Goal: Information Seeking & Learning: Find specific fact

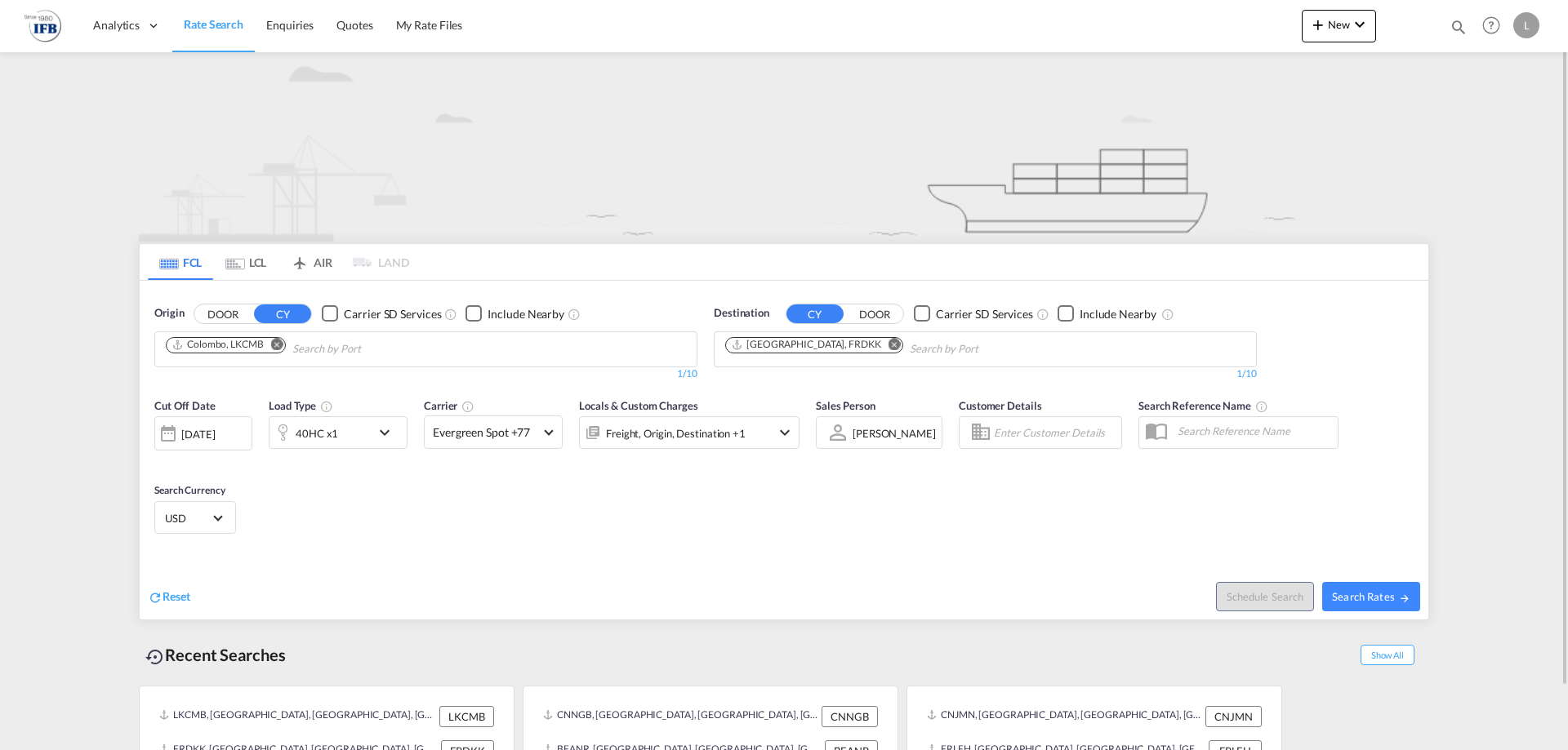
click at [313, 352] on input "Chips input." at bounding box center [370, 350] width 155 height 26
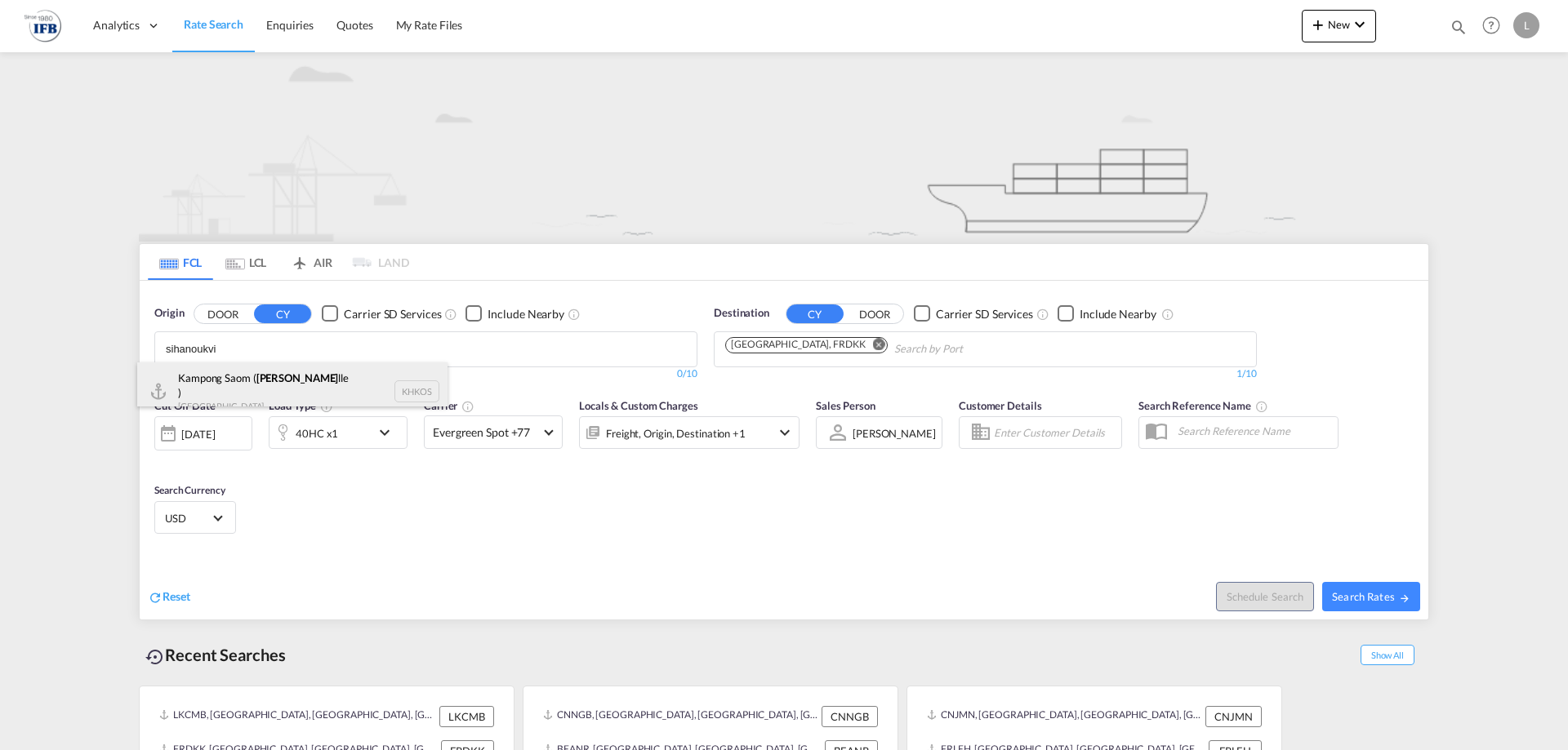
type input "sihanoukvi"
click at [272, 376] on div "Kampong Saom ( Sihanoukvi lle ) Cambodia KHKOS" at bounding box center [293, 392] width 311 height 59
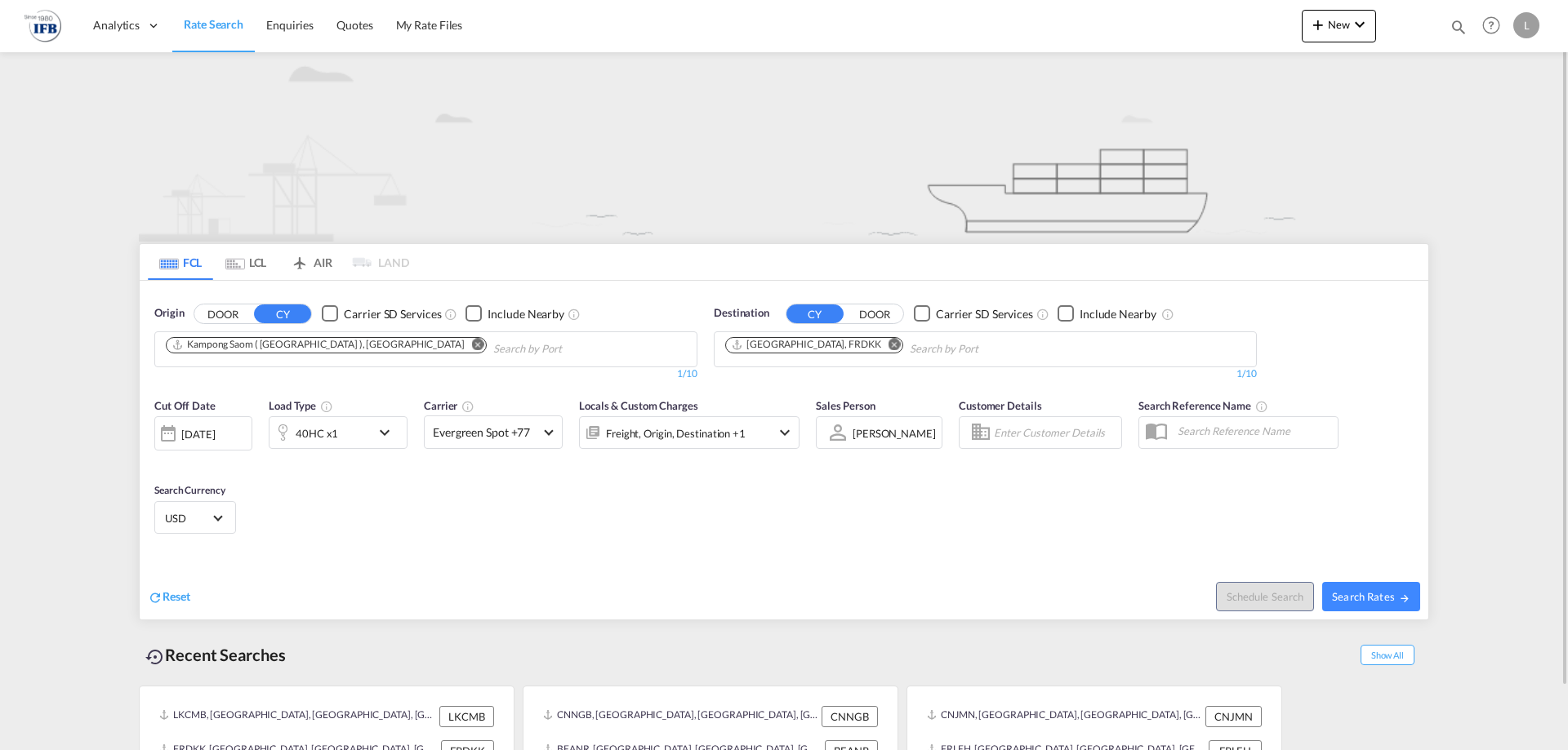
click at [888, 348] on md-icon "Remove" at bounding box center [895, 344] width 12 height 12
click at [848, 346] on input "Chips input." at bounding box center [803, 350] width 155 height 26
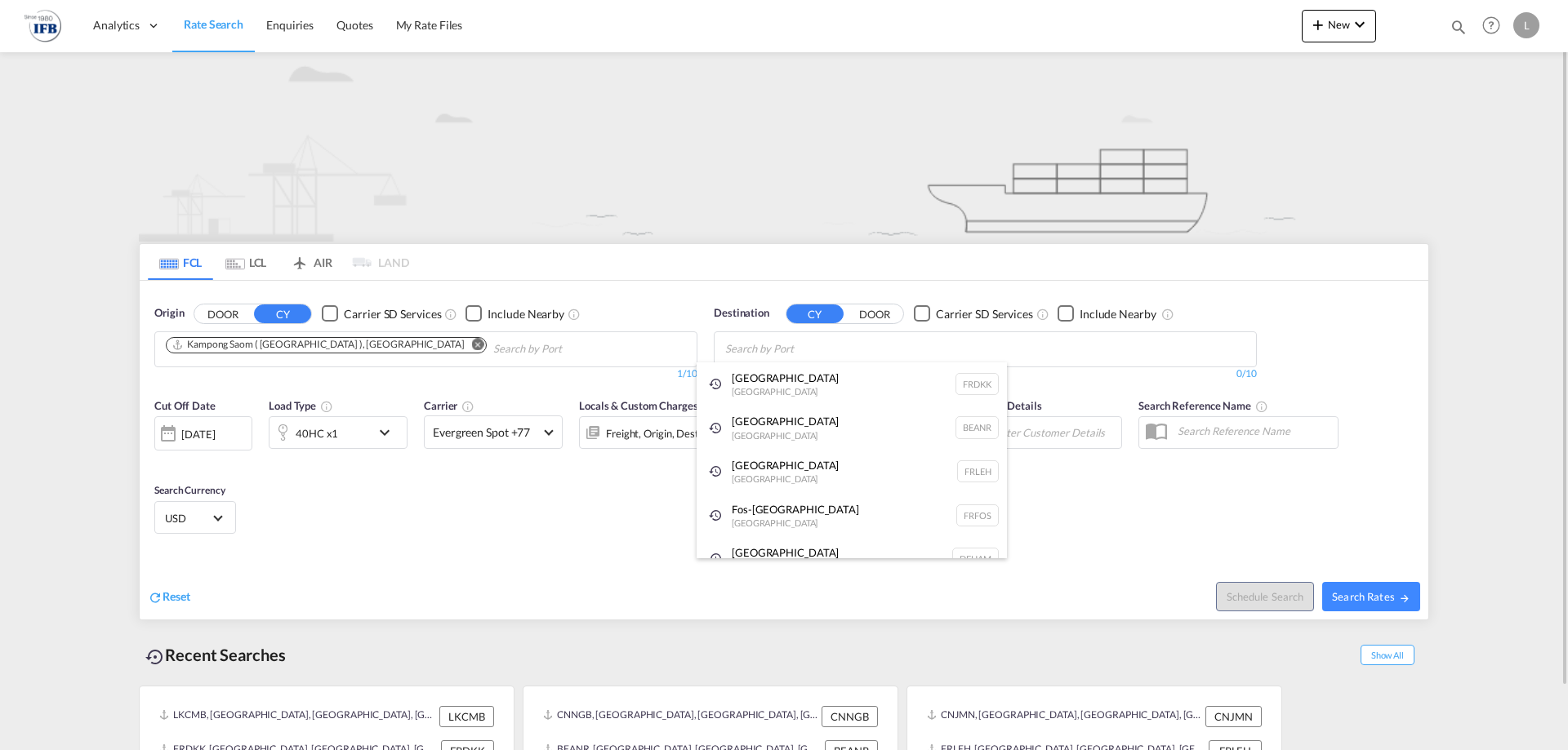
type input "z"
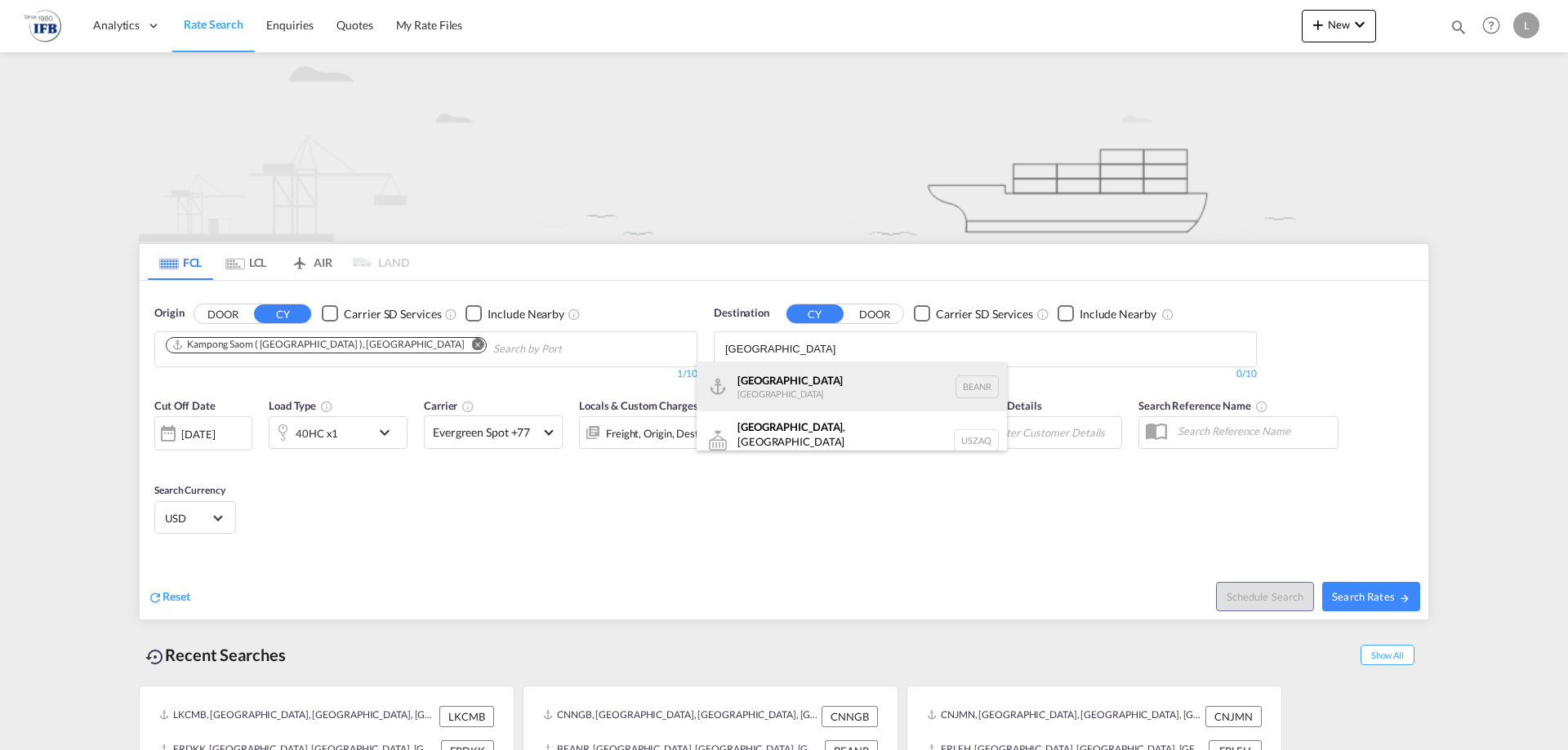
type input "antwerp"
click at [800, 383] on div "Antwerp Belgium BEANR" at bounding box center [852, 387] width 311 height 49
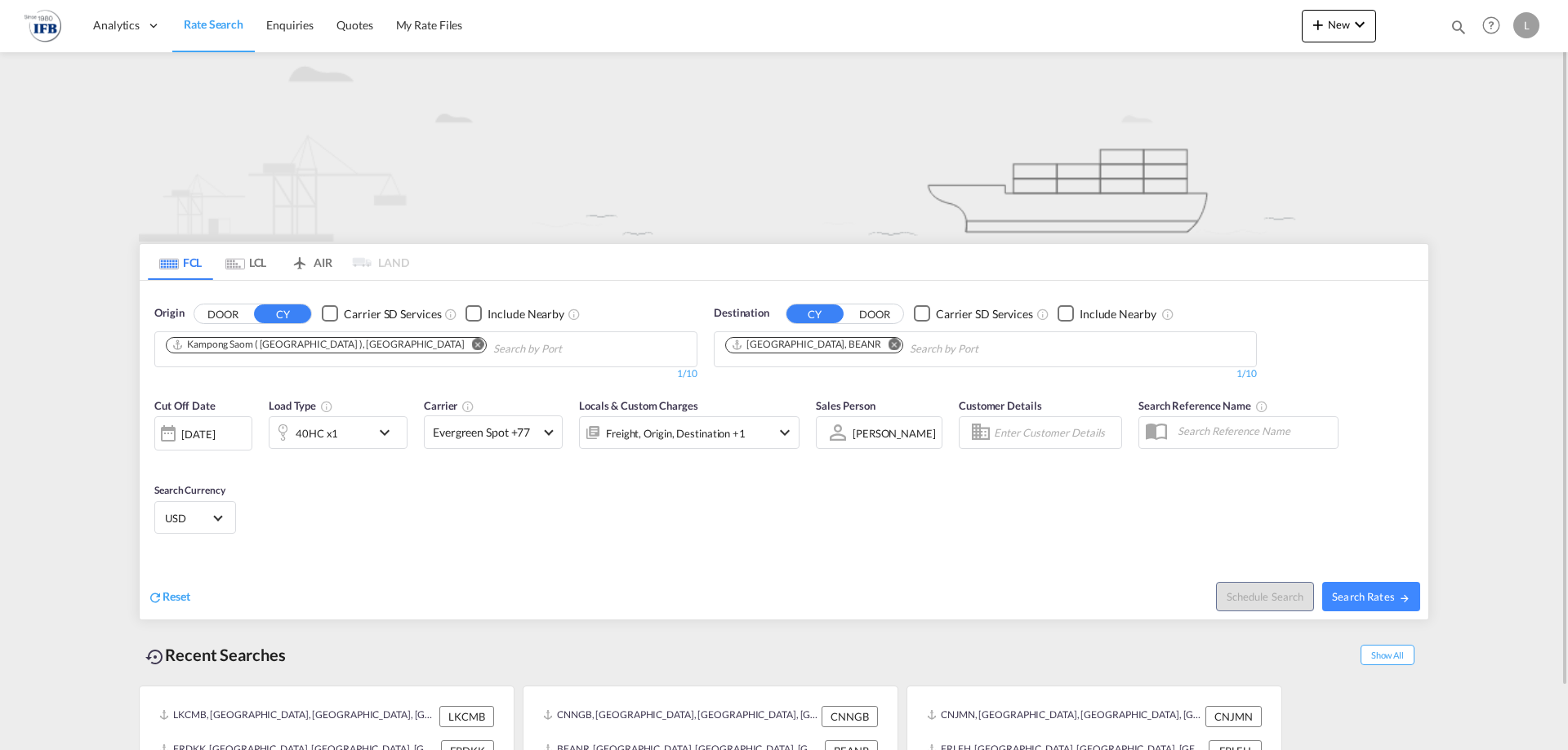
click at [205, 434] on div "[DATE]" at bounding box center [198, 434] width 34 height 15
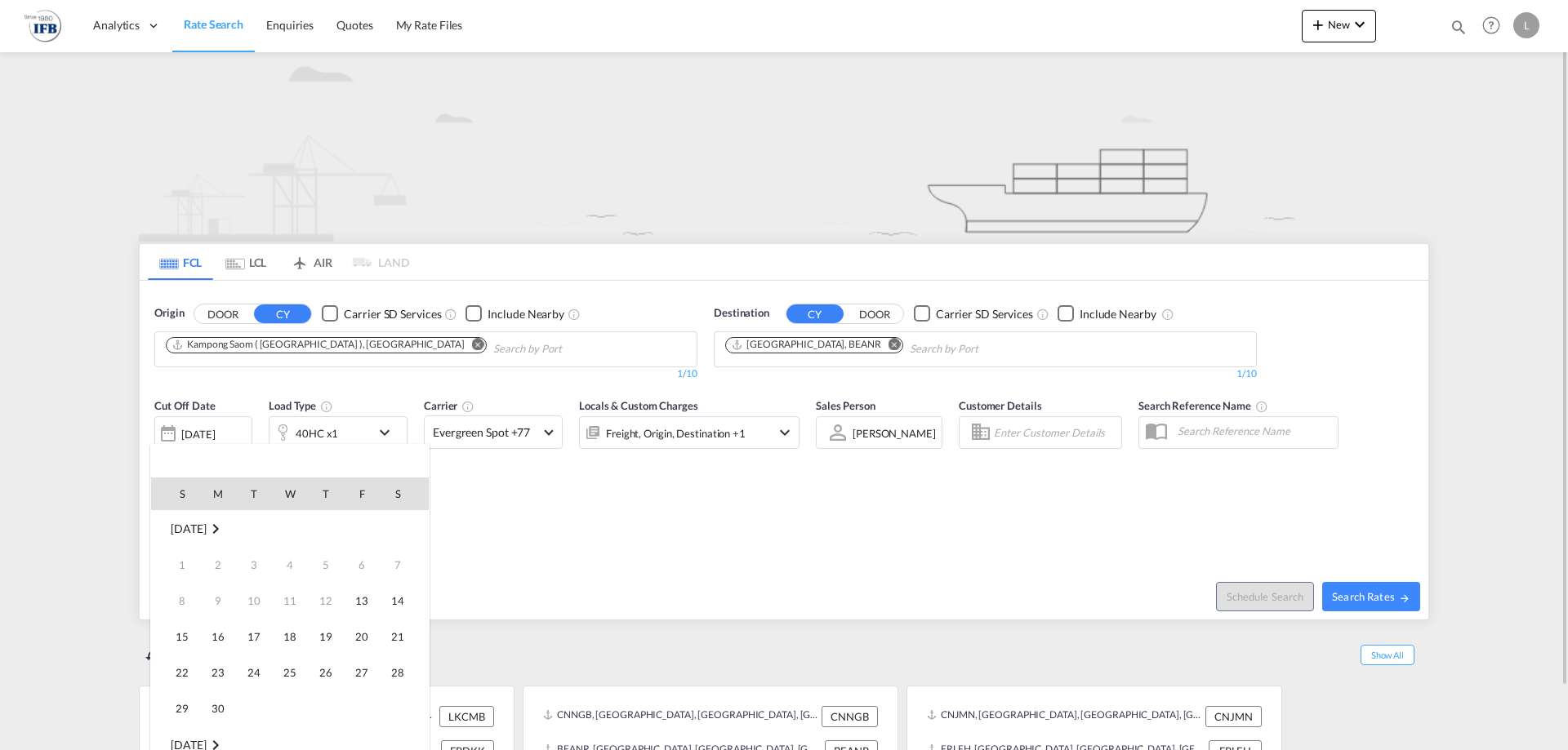
scroll to position [649, 0]
click at [223, 640] on span "15" at bounding box center [218, 637] width 33 height 33
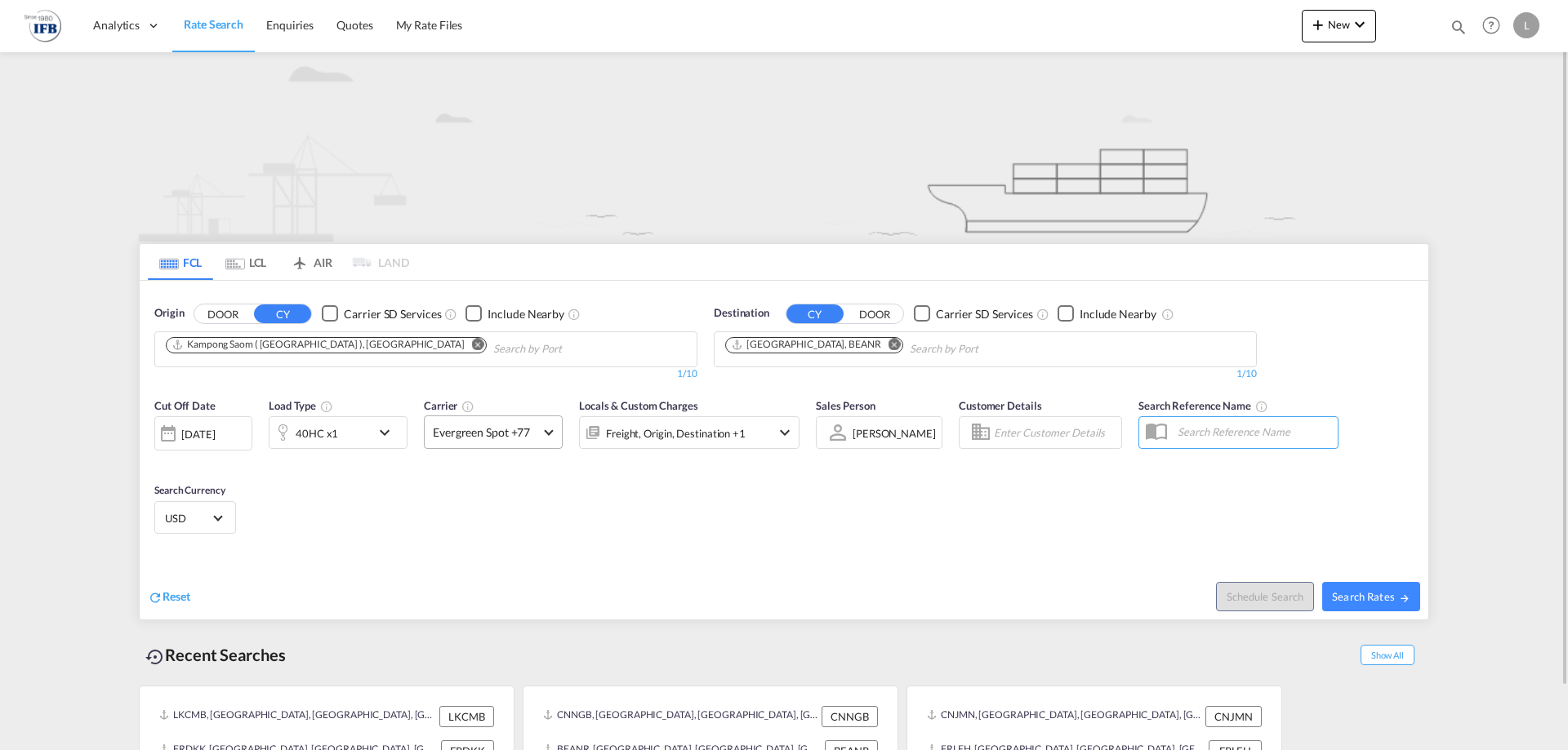
click at [546, 435] on md-select-value "Evergreen Spot +77" at bounding box center [493, 432] width 137 height 32
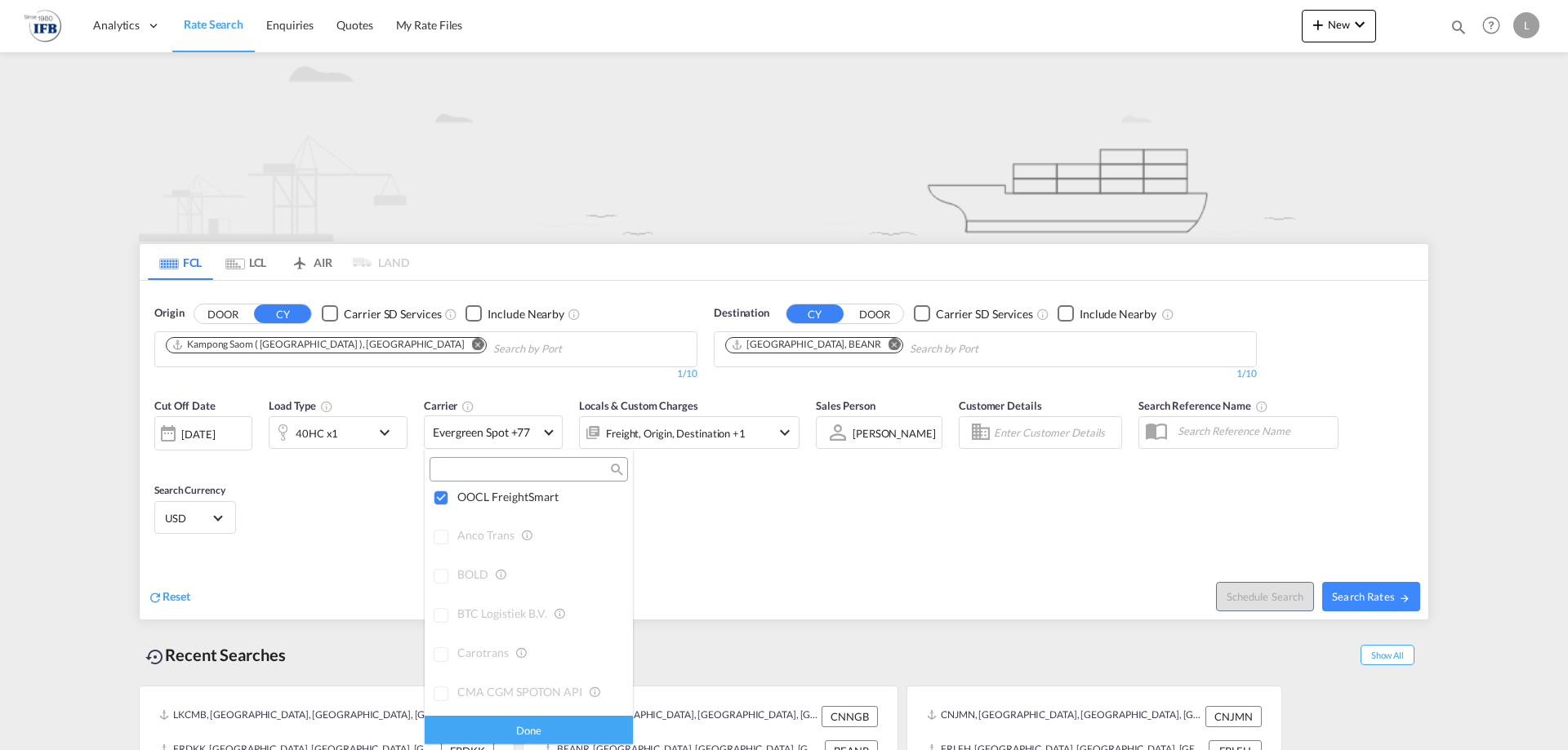
scroll to position [0, 0]
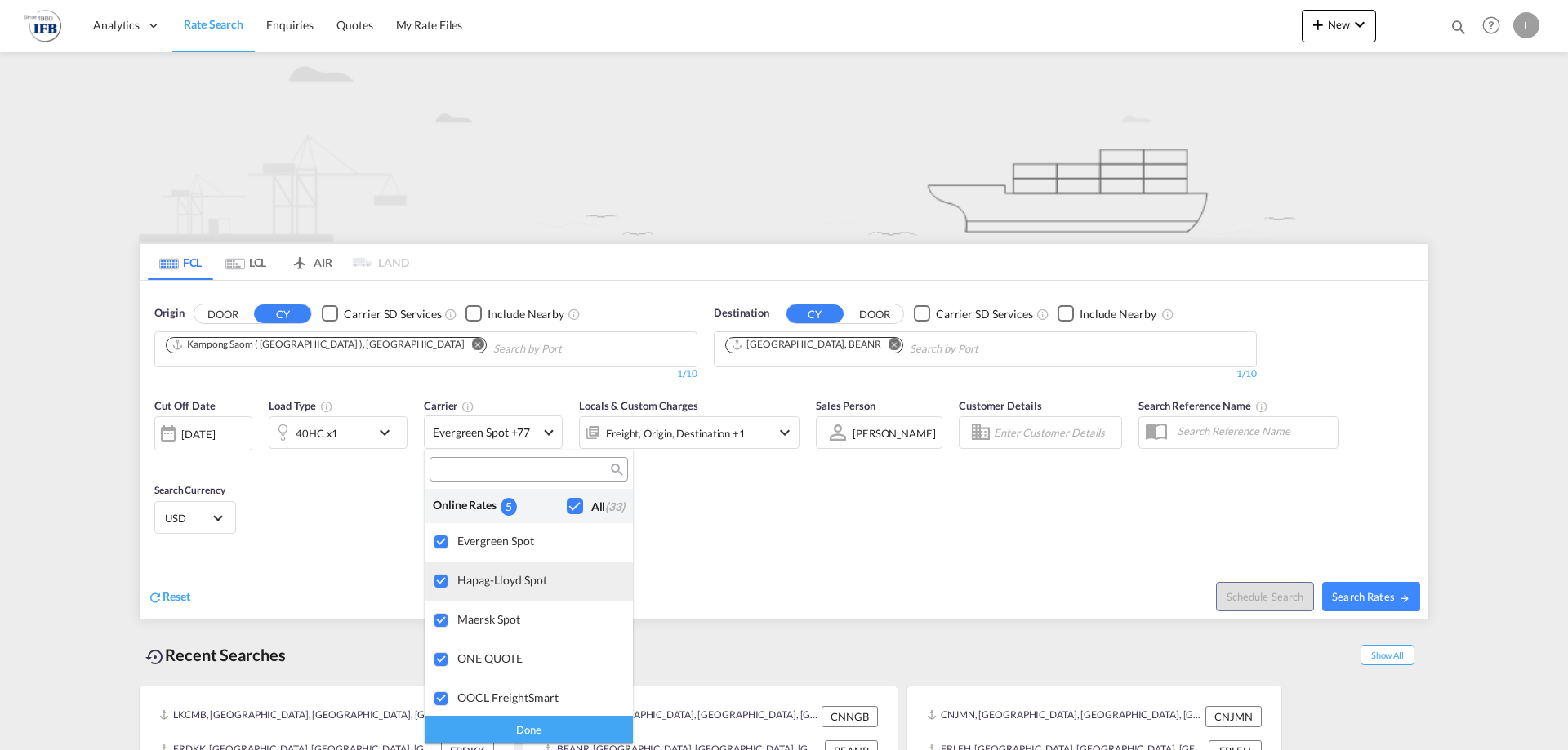
click at [443, 583] on div at bounding box center [441, 582] width 16 height 16
click at [444, 628] on div at bounding box center [441, 621] width 16 height 16
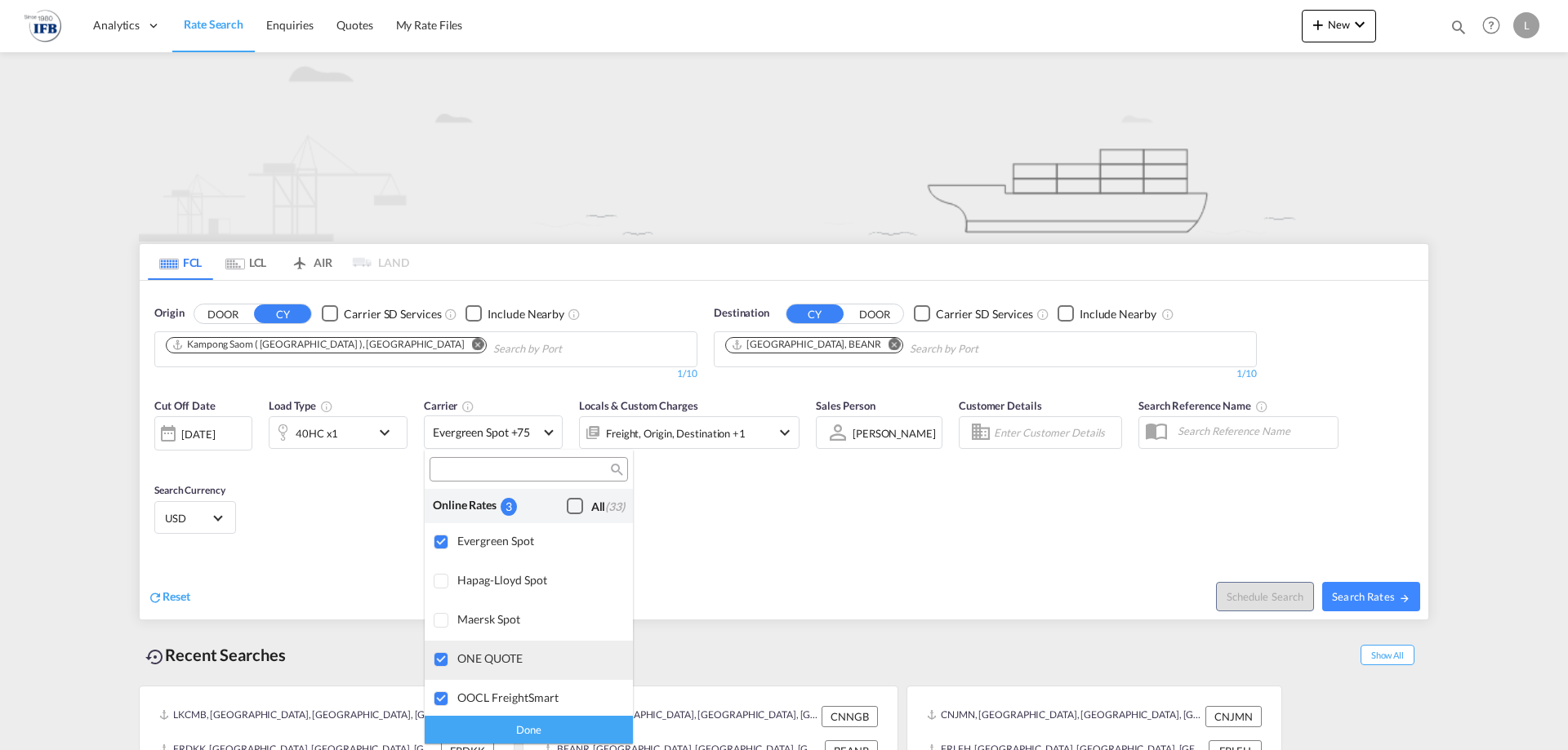
click at [443, 665] on div at bounding box center [441, 660] width 16 height 16
click at [868, 548] on md-backdrop at bounding box center [784, 375] width 1568 height 750
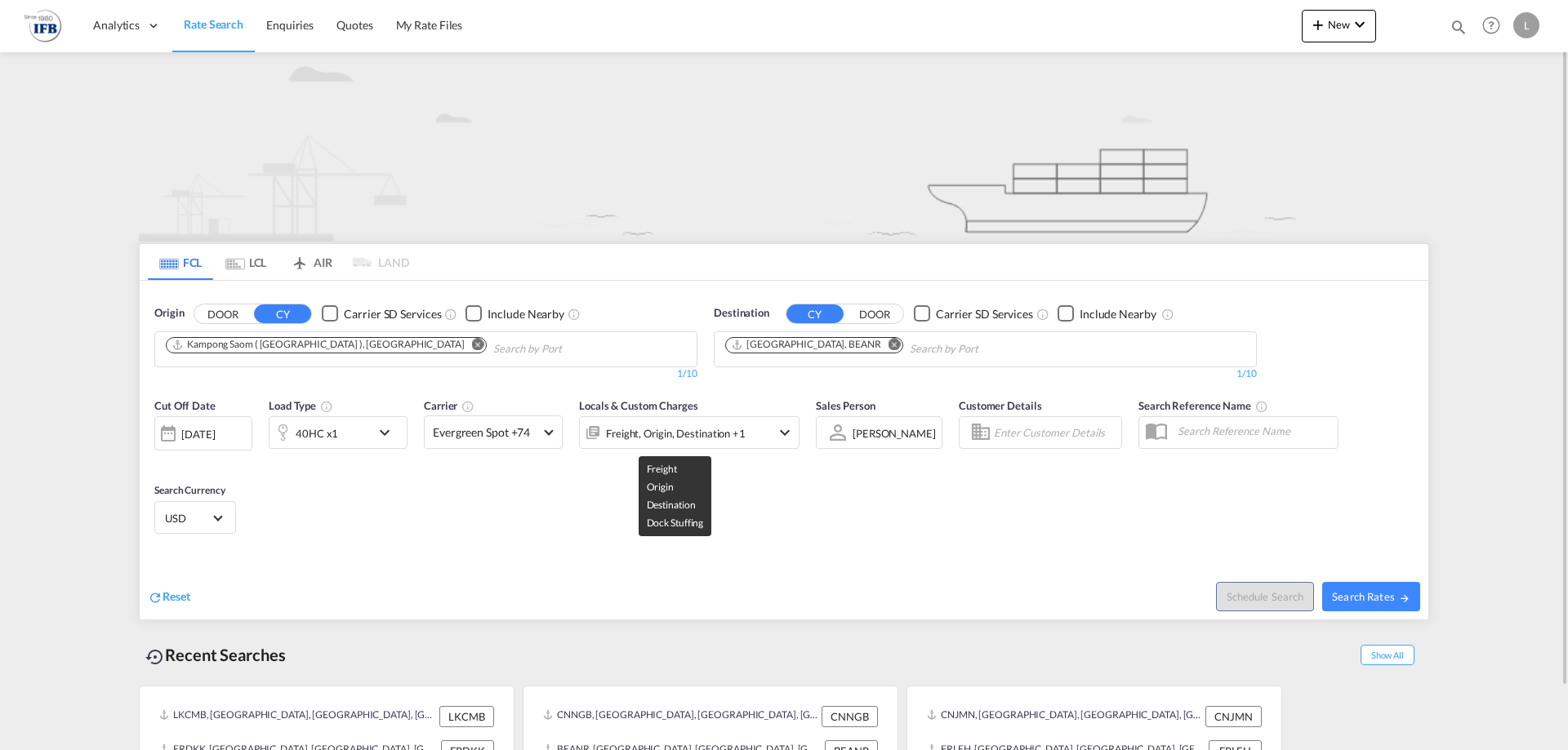
click at [652, 440] on div "Freight, Origin, Destination +1" at bounding box center [676, 433] width 140 height 22
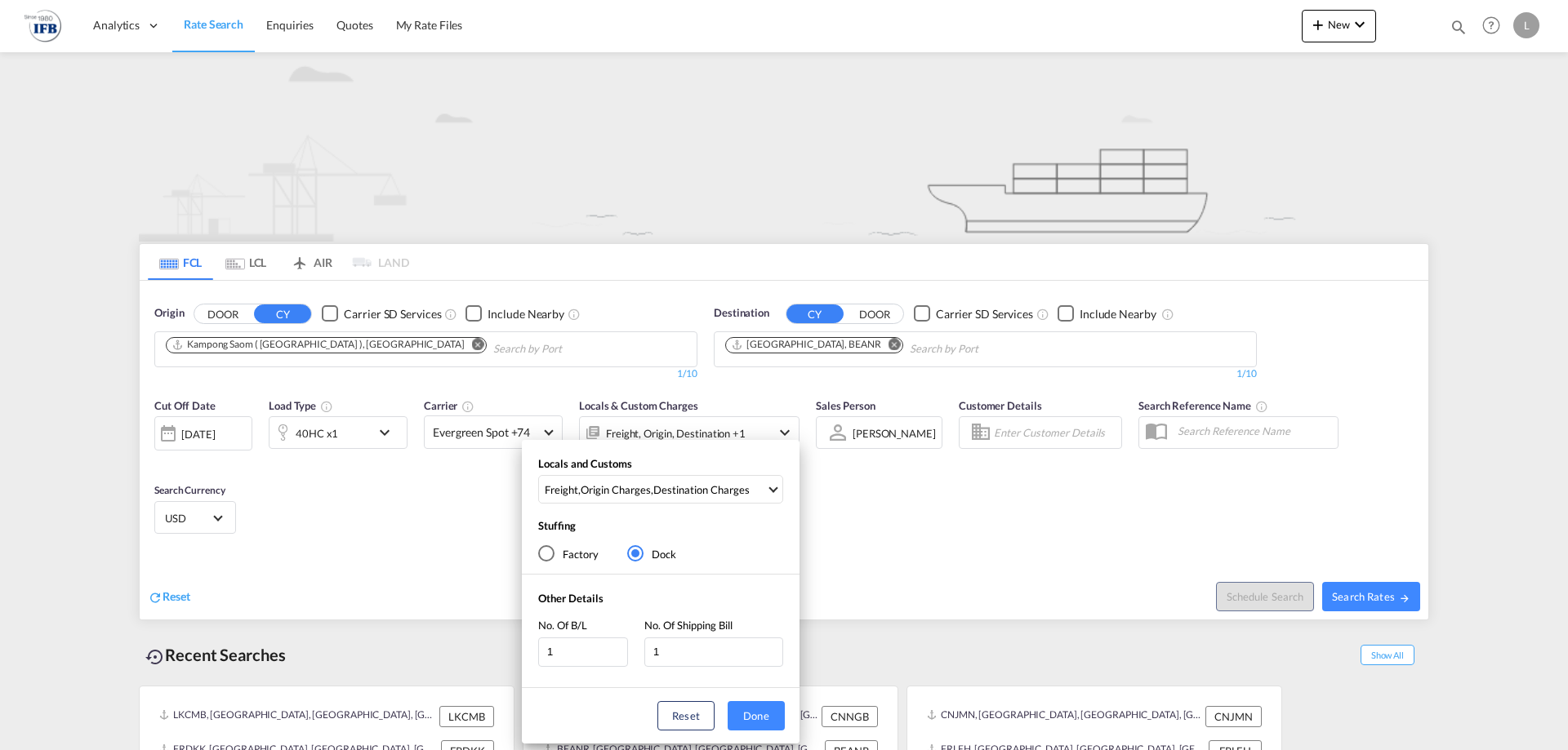
click at [858, 515] on div "Locals and Customs Freight , Origin Charges , Destination Charges Clear All Sel…" at bounding box center [784, 375] width 1568 height 750
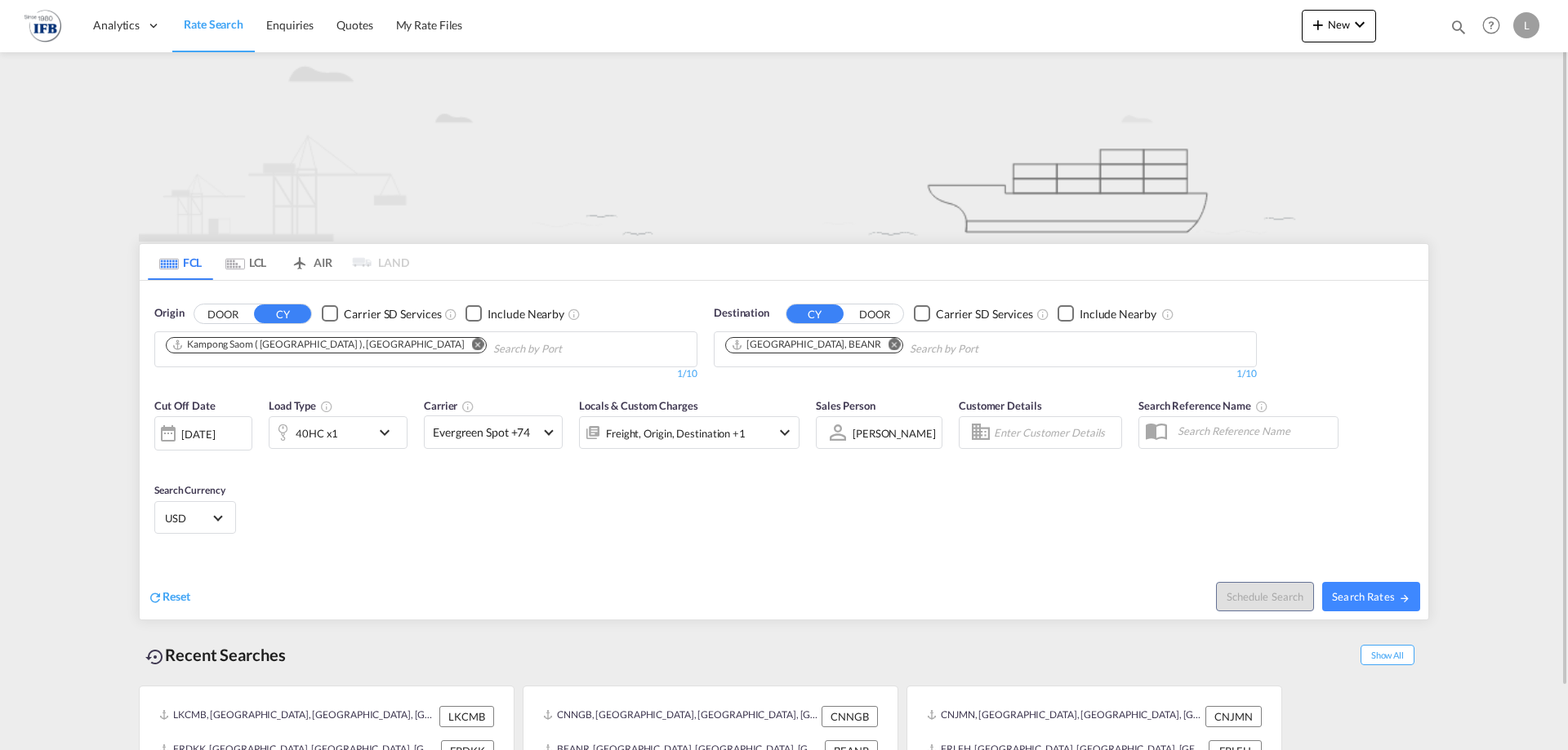
click at [214, 524] on md-select-value "USD" at bounding box center [195, 518] width 64 height 22
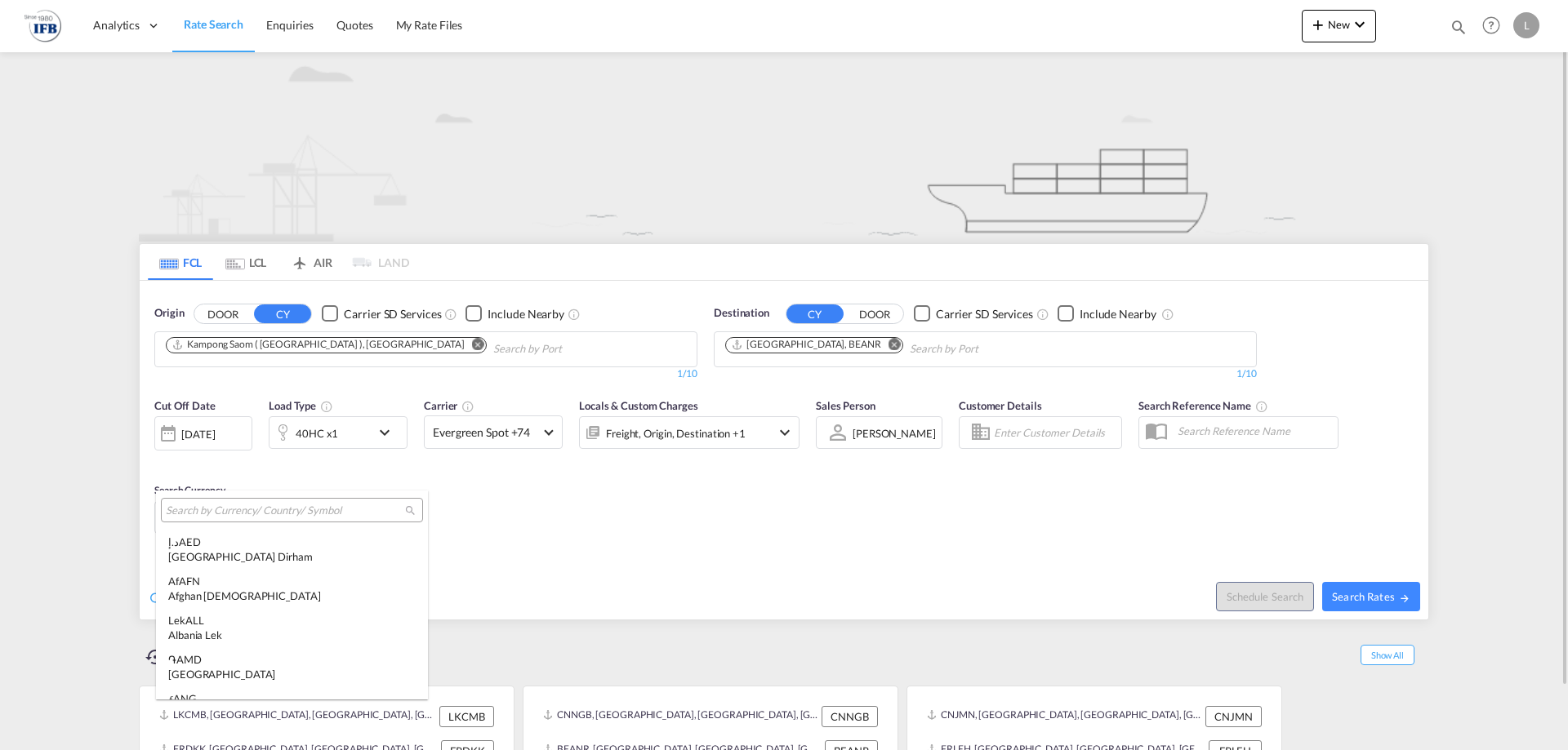
scroll to position [5638, 0]
click at [699, 586] on md-backdrop at bounding box center [784, 375] width 1568 height 750
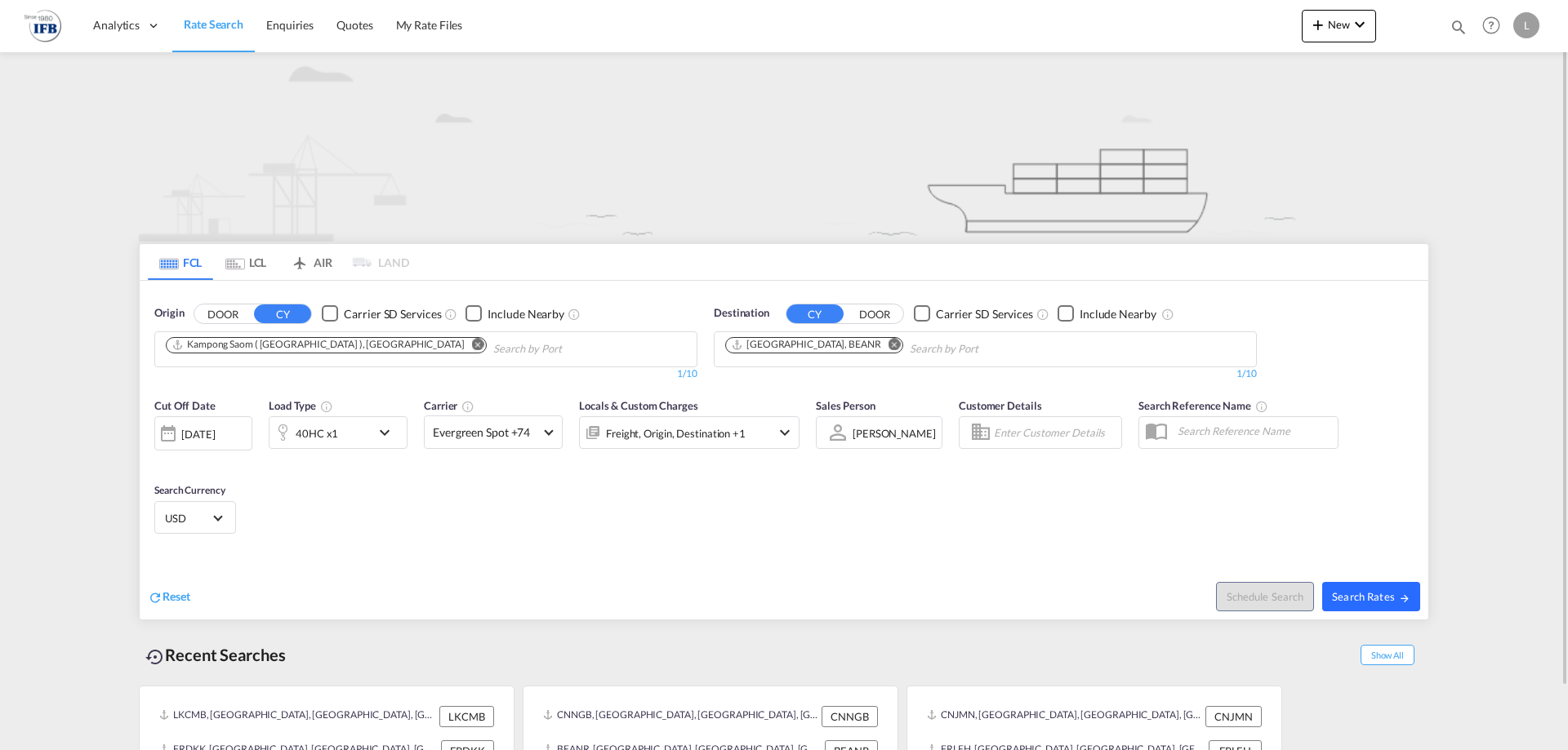
click at [1336, 600] on span "Search Rates" at bounding box center [1371, 596] width 79 height 13
type input "KHKOS to BEANR / 15 Sep 2025"
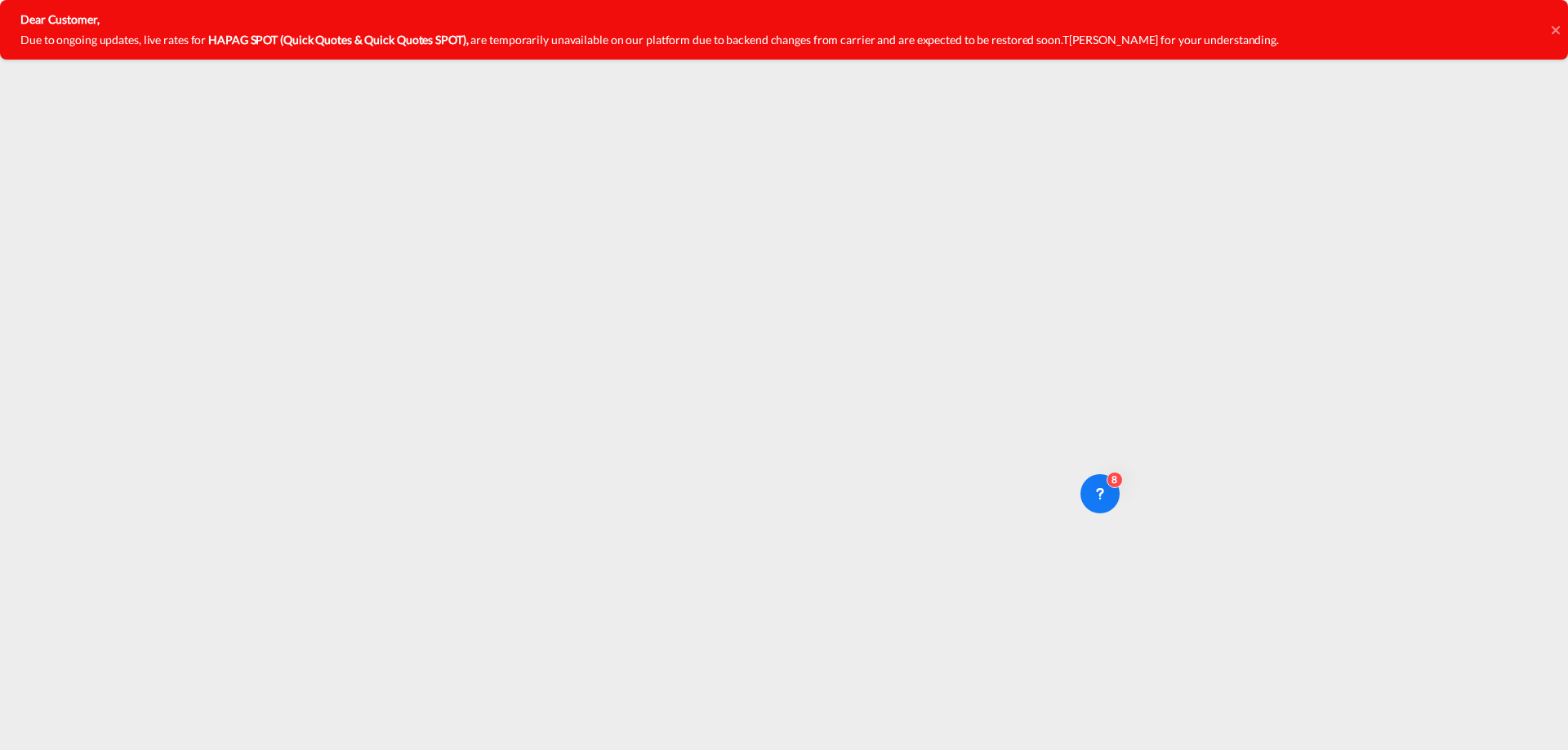
click at [1554, 28] on icon at bounding box center [1555, 28] width 8 height 8
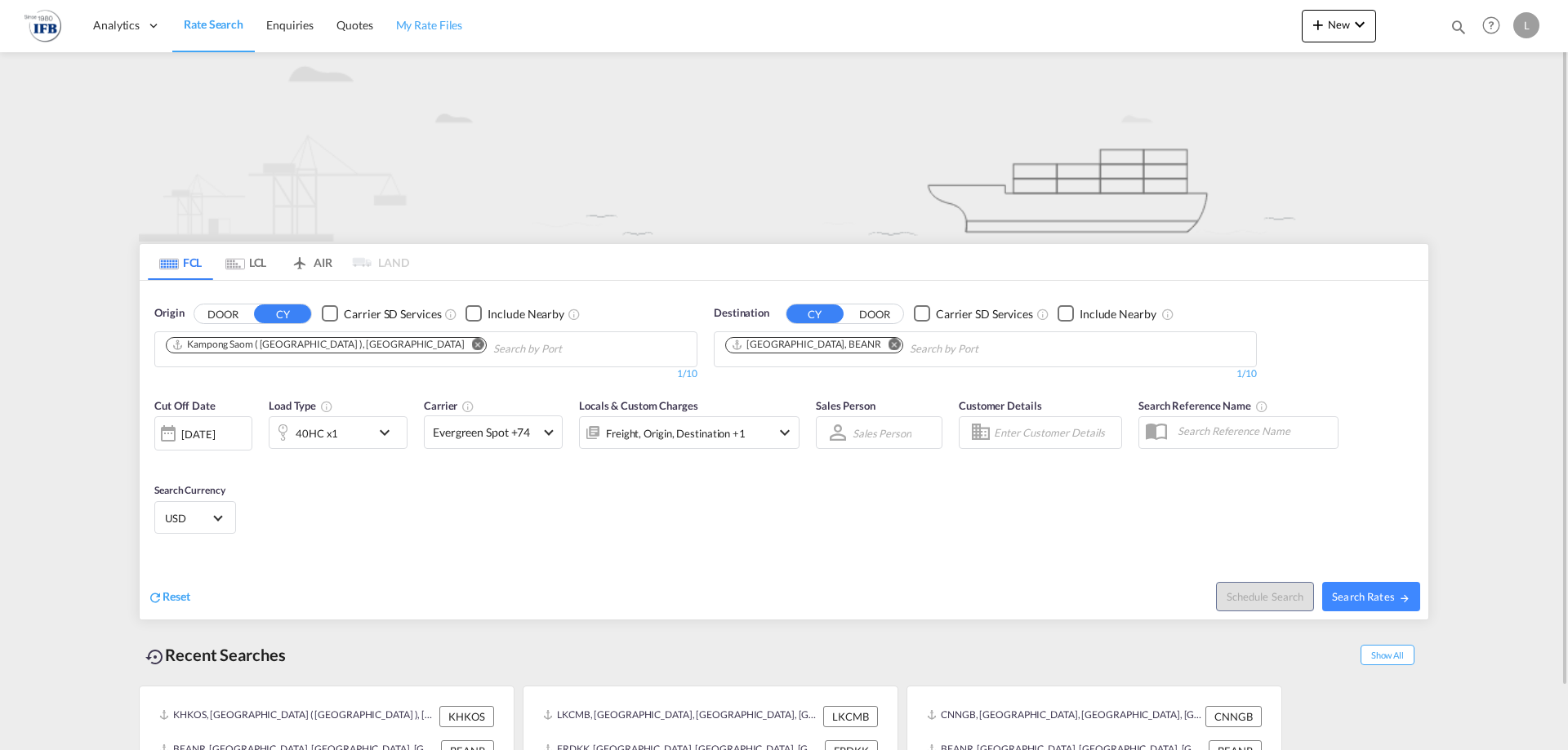
click at [444, 34] on link "My Rate Files" at bounding box center [430, 25] width 90 height 53
